Goal: Information Seeking & Learning: Learn about a topic

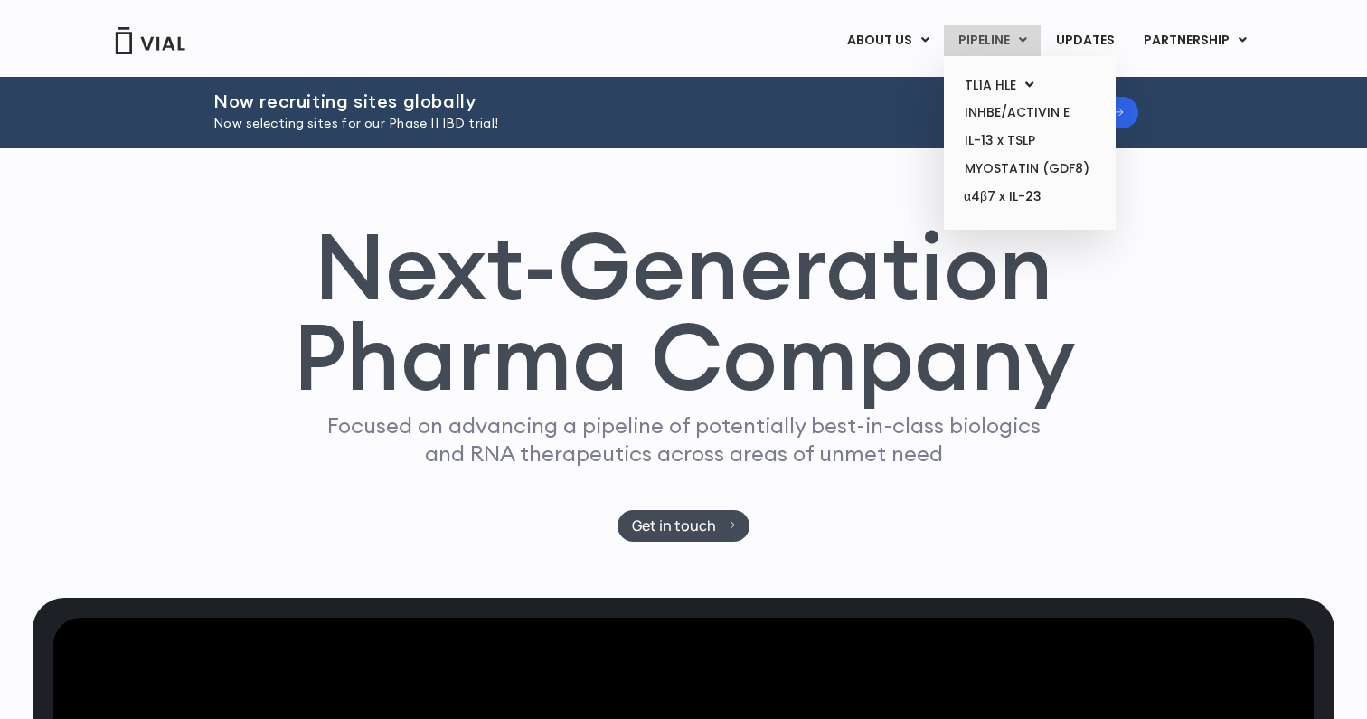
click at [1003, 39] on link "PIPELINE" at bounding box center [992, 40] width 97 height 31
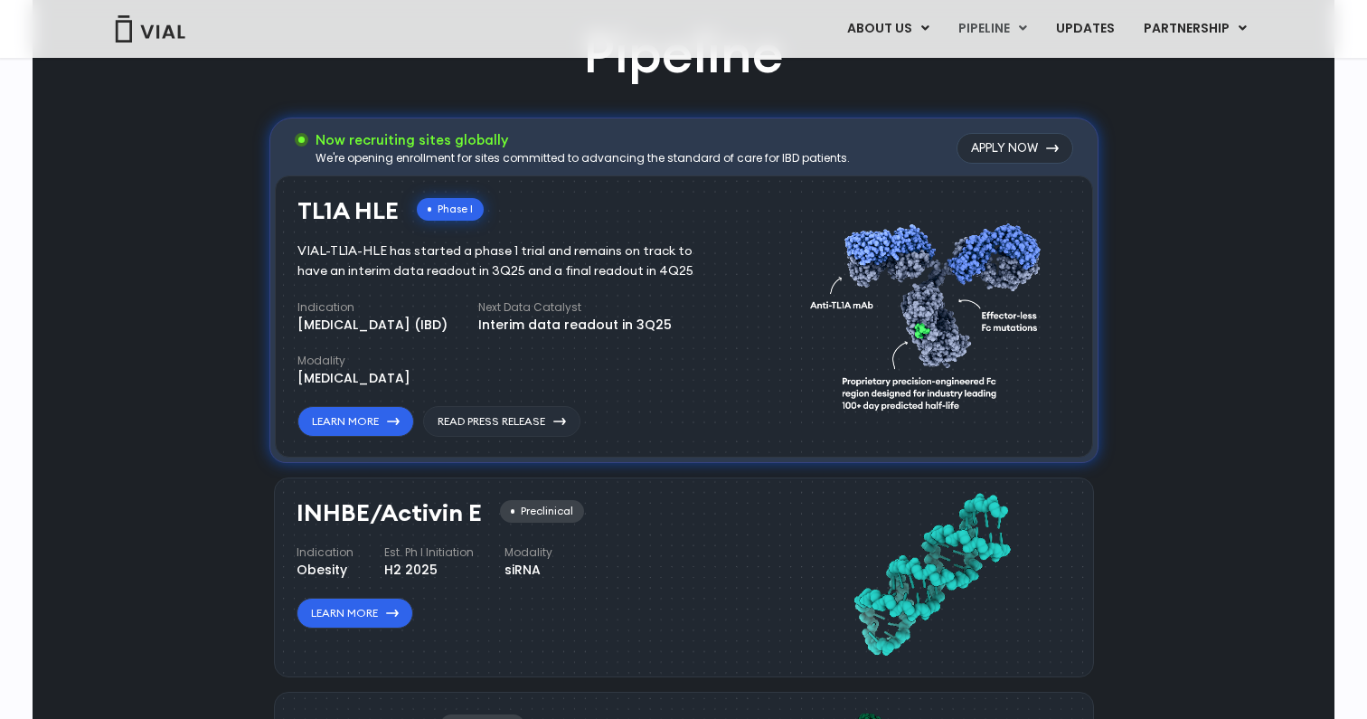
scroll to position [1141, 0]
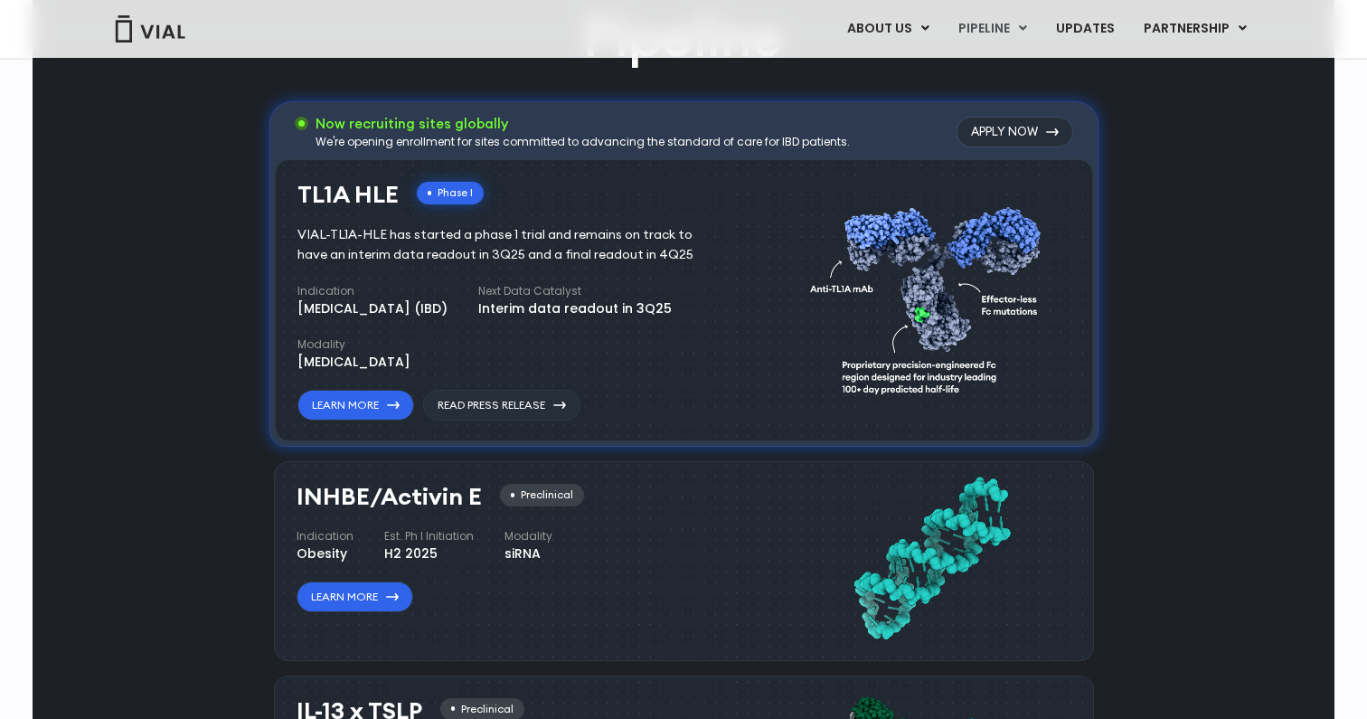
click at [1126, 424] on div "Pipeline Now recruiting sites globally We're opening enrollment for sites commi…" at bounding box center [683, 669] width 1261 height 1339
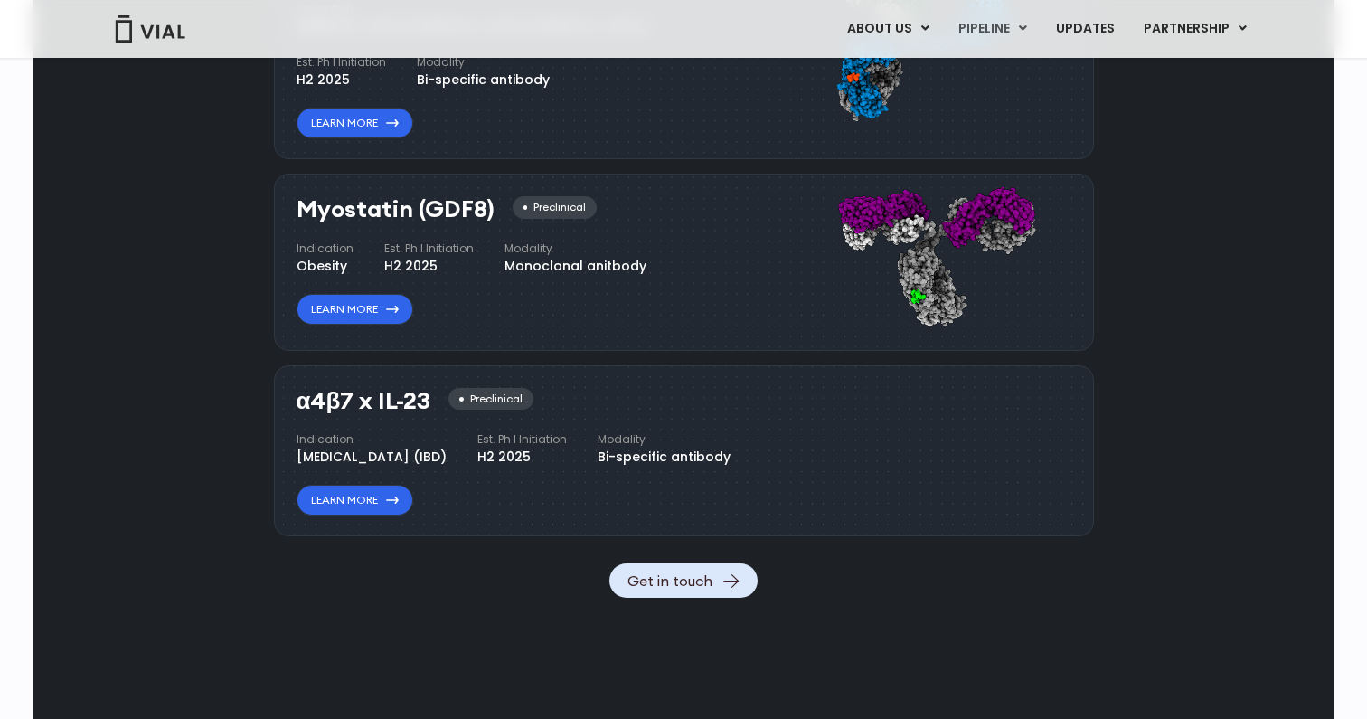
scroll to position [1946, 0]
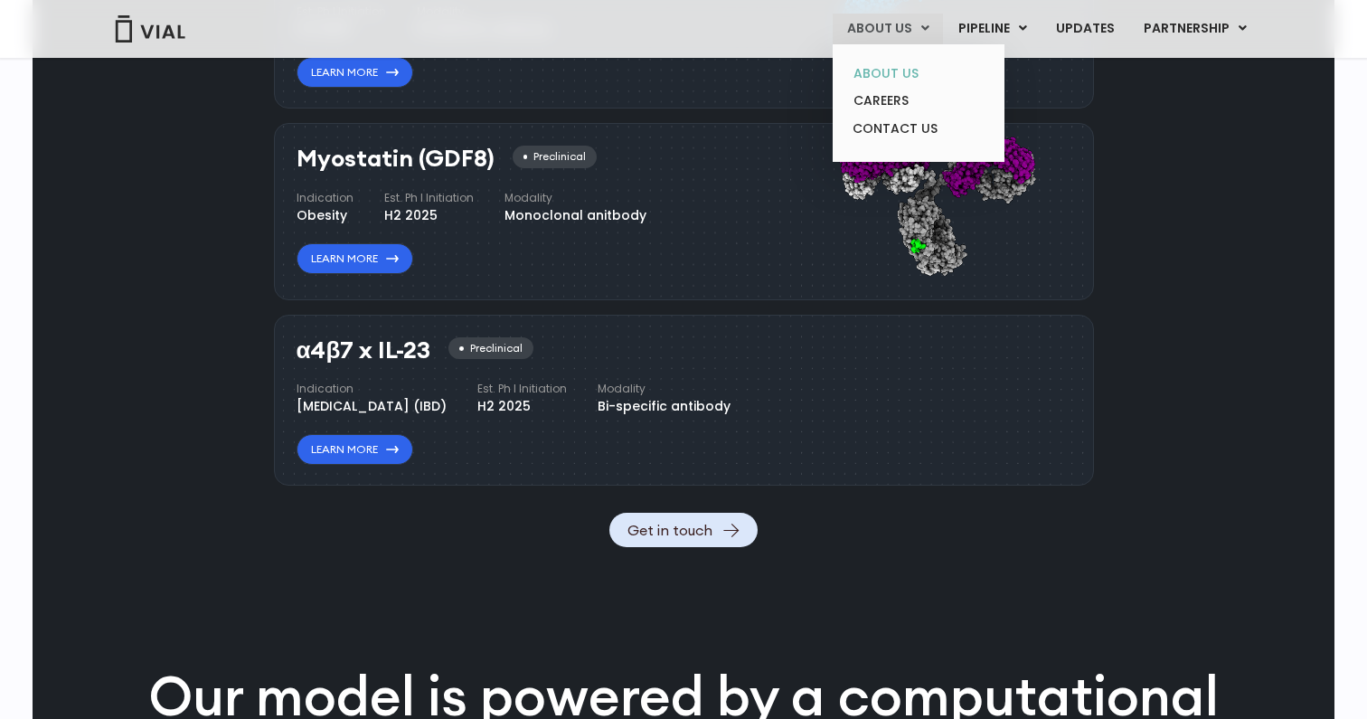
click at [889, 77] on link "ABOUT US" at bounding box center [918, 74] width 158 height 28
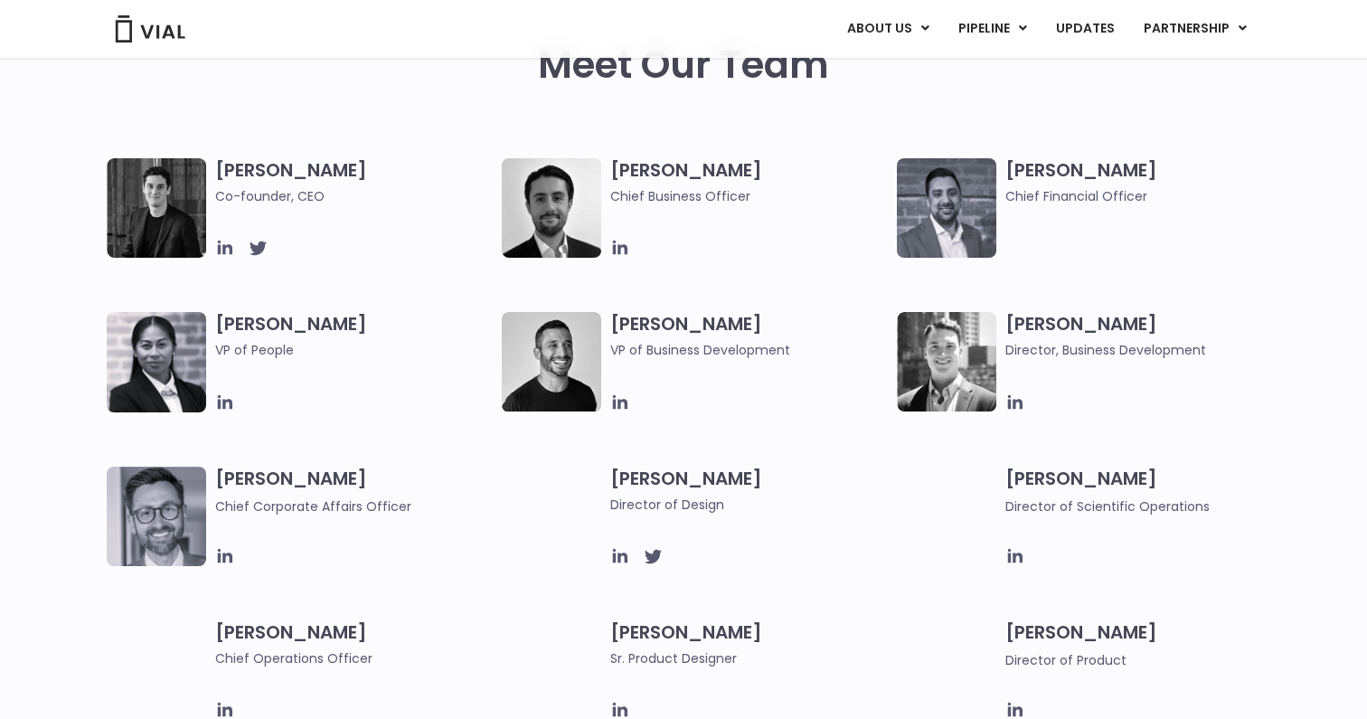
scroll to position [875, 0]
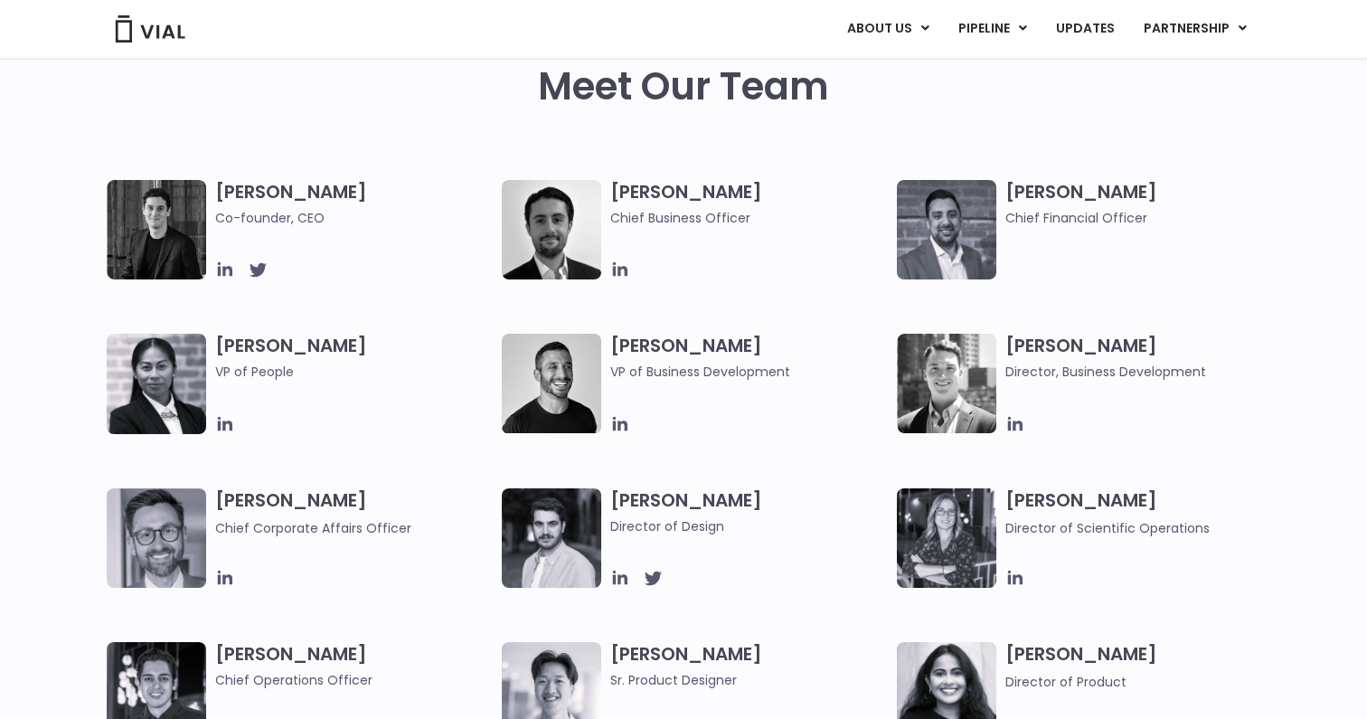
click at [165, 222] on img at bounding box center [156, 229] width 99 height 99
click at [231, 219] on span "Co-founder, CEO" at bounding box center [354, 218] width 278 height 20
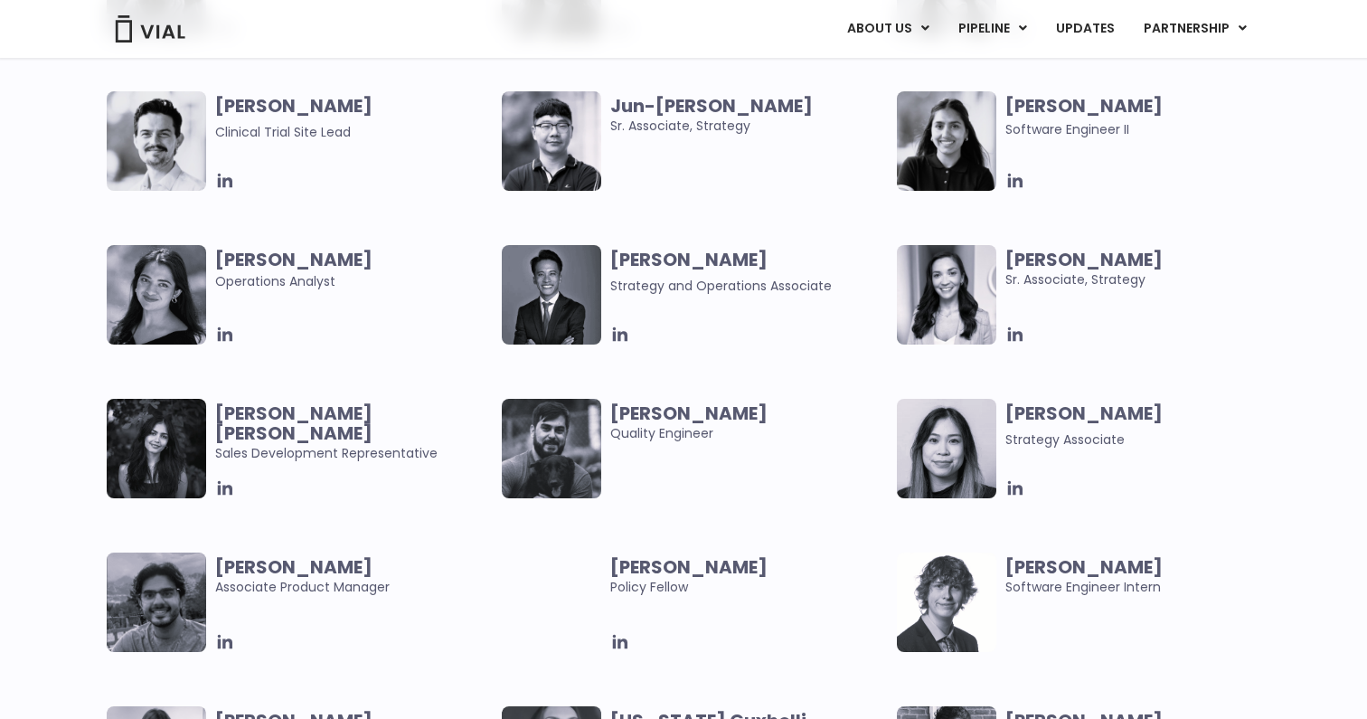
scroll to position [2245, 0]
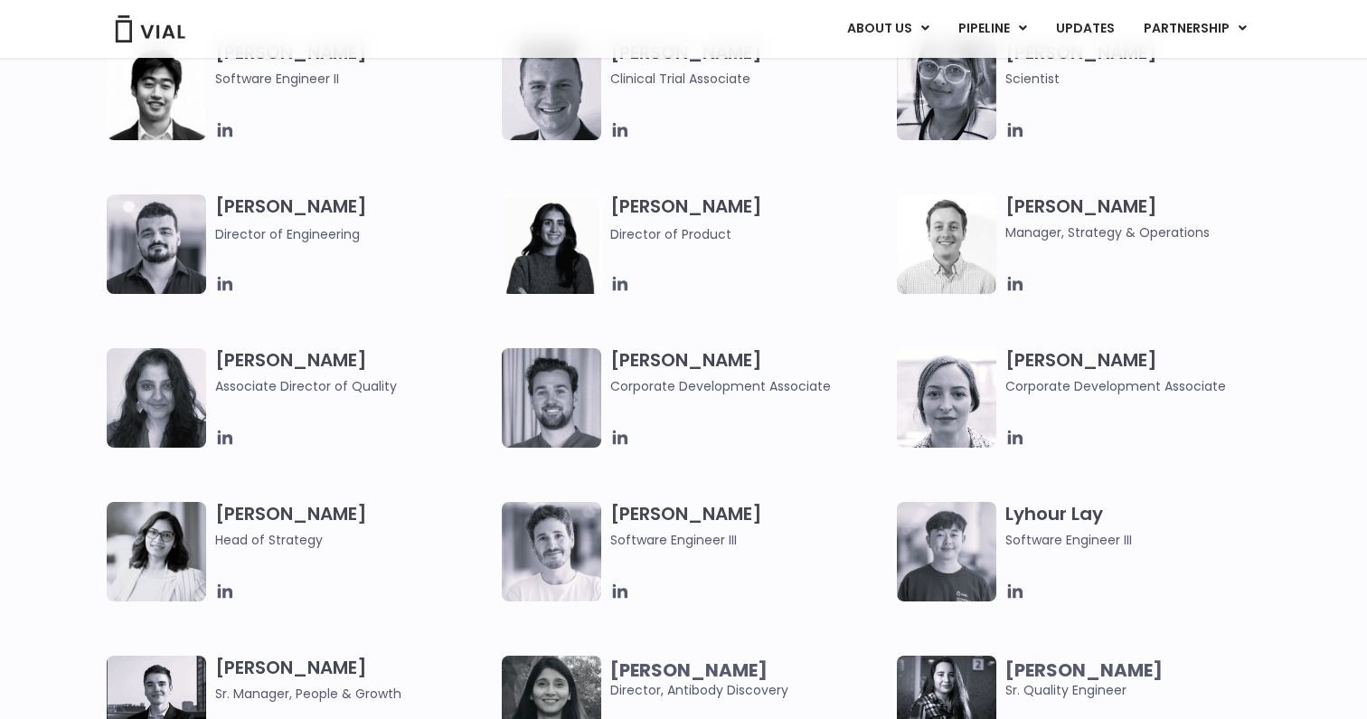
click at [1277, 432] on div at bounding box center [1145, 438] width 278 height 20
click at [1270, 414] on div "Beatrice Ballarin Corporate Development Associate" at bounding box center [1149, 397] width 287 height 99
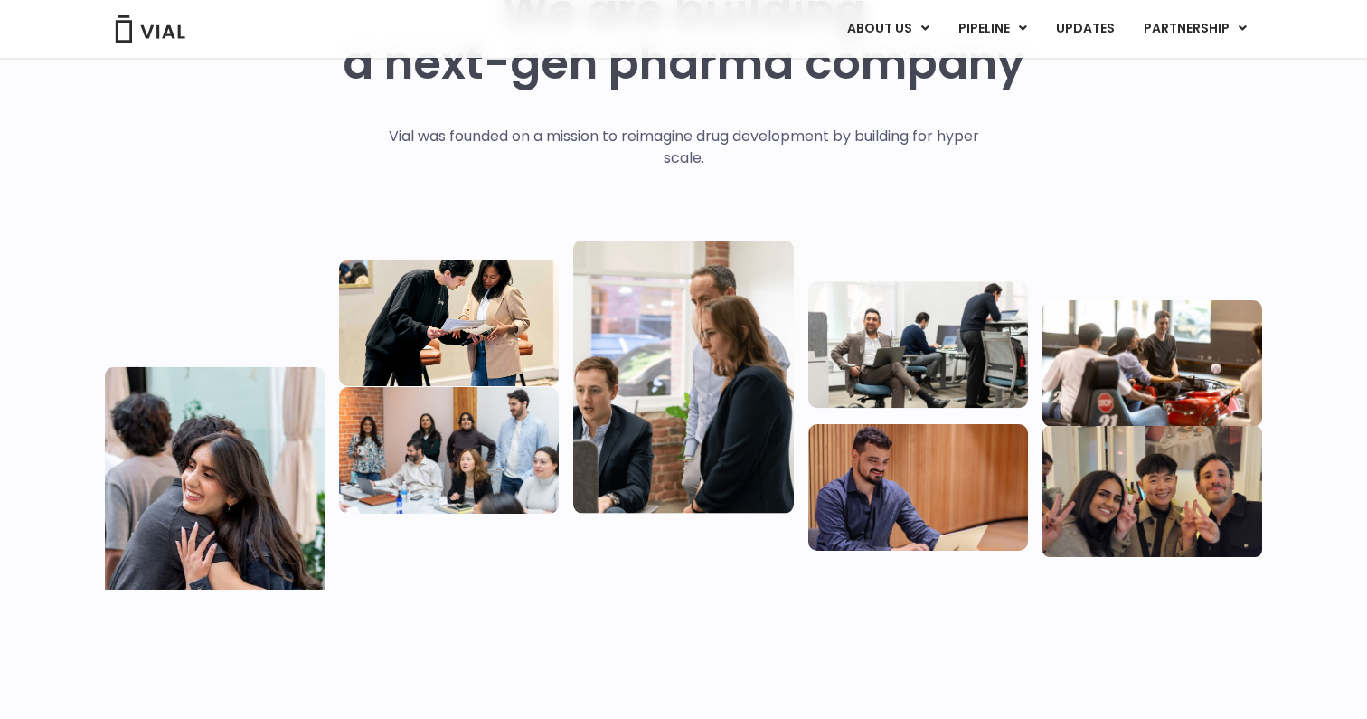
scroll to position [0, 0]
